Goal: Check status: Check status

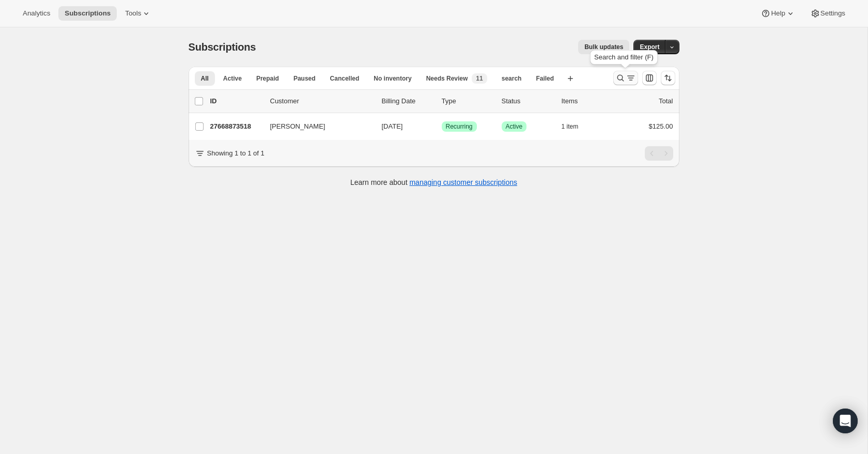
click at [622, 81] on icon "Search and filter results" at bounding box center [620, 78] width 10 height 10
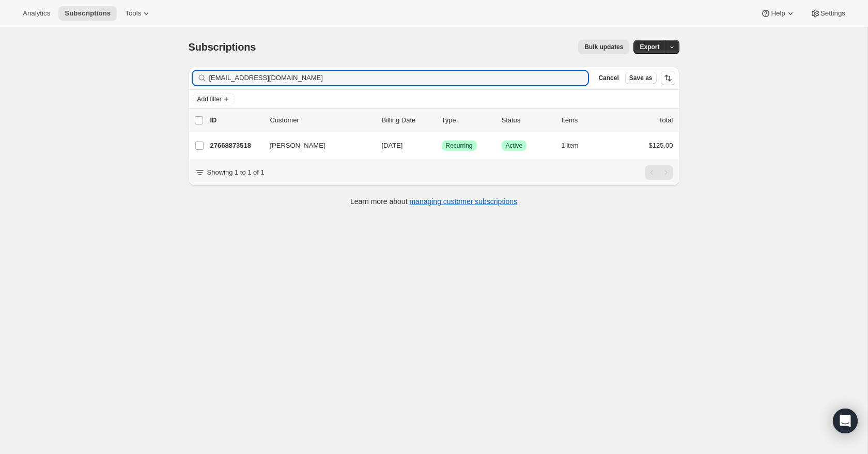
drag, startPoint x: 312, startPoint y: 78, endPoint x: 182, endPoint y: 77, distance: 129.6
click at [182, 77] on div "Filter subscribers [EMAIL_ADDRESS][DOMAIN_NAME] Clear Cancel Save as Add filter…" at bounding box center [429, 137] width 499 height 159
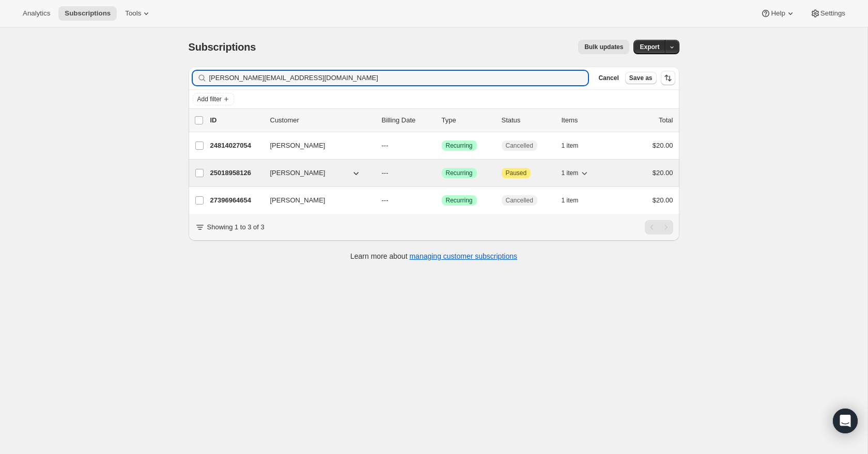
type input "[PERSON_NAME][EMAIL_ADDRESS][DOMAIN_NAME]"
click at [224, 177] on p "25018958126" at bounding box center [236, 173] width 52 height 10
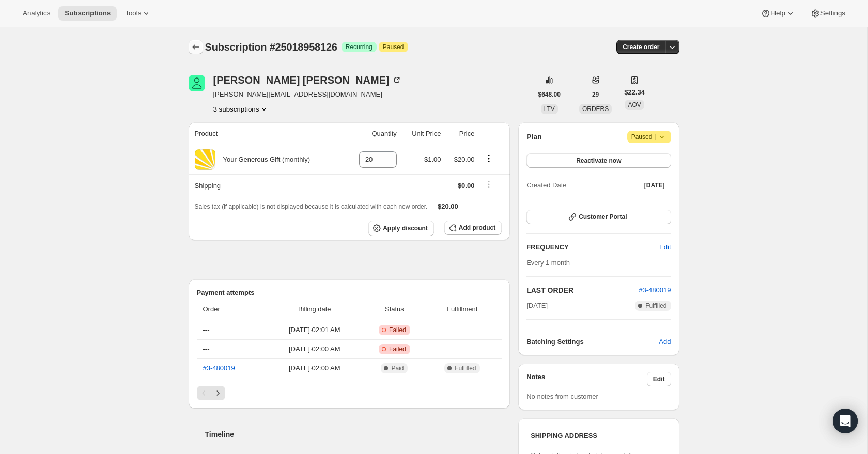
click at [197, 48] on icon "Subscriptions" at bounding box center [196, 47] width 10 height 10
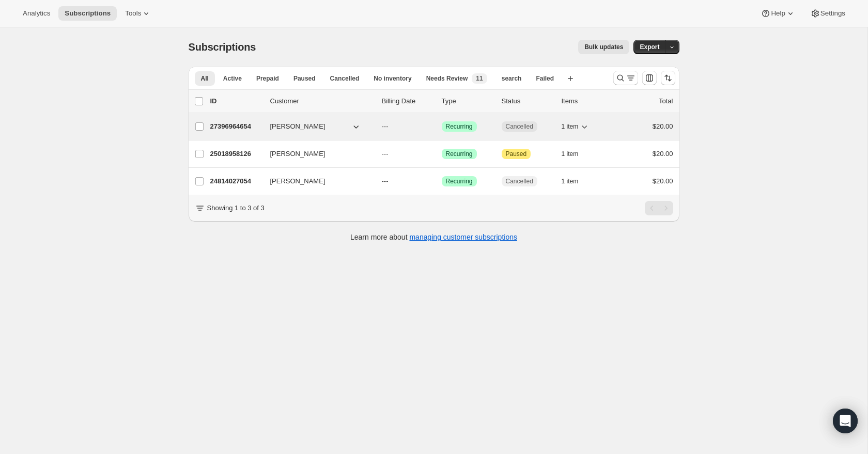
click at [235, 128] on p "27396964654" at bounding box center [236, 126] width 52 height 10
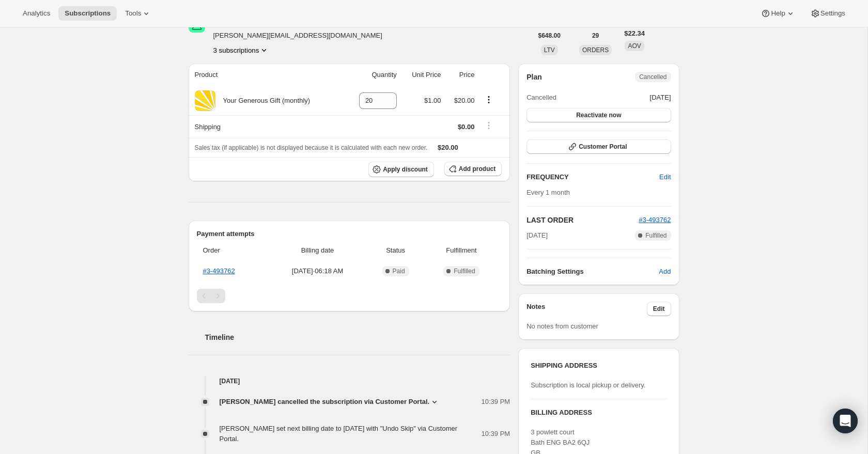
scroll to position [83, 0]
